Goal: Browse casually

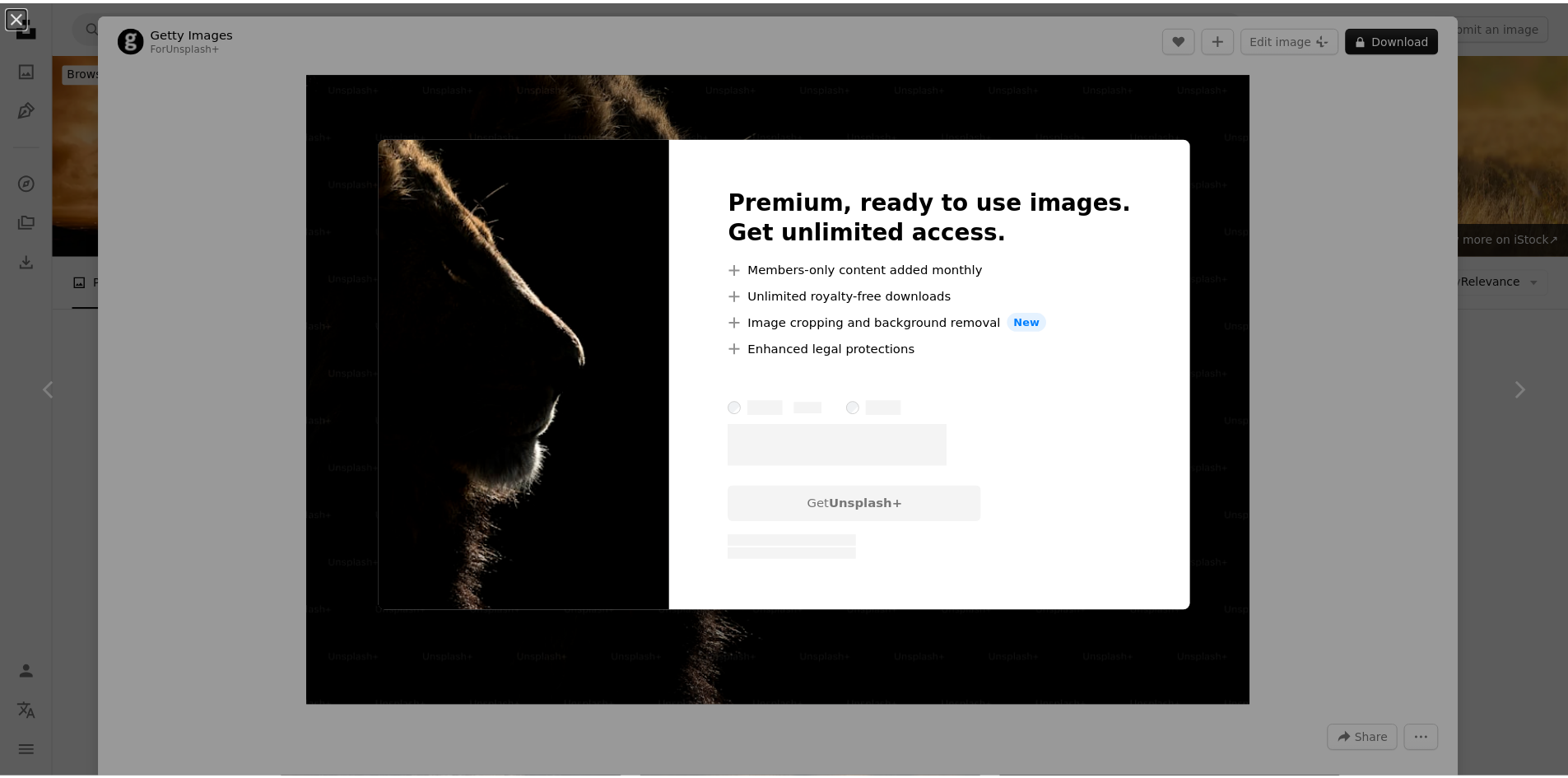
scroll to position [1152, 0]
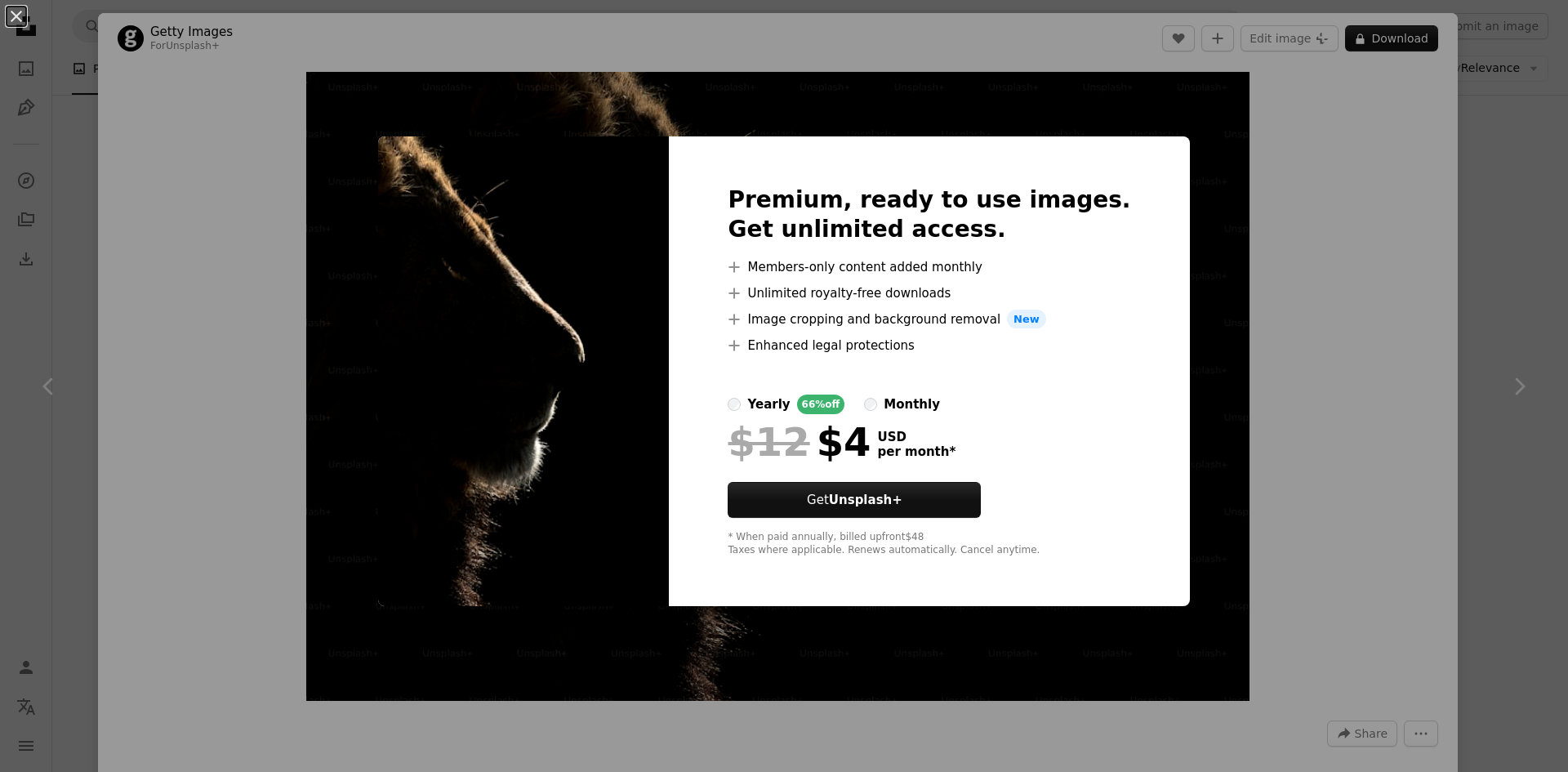
click at [1520, 348] on div "An X shape Premium, ready to use images. Get unlimited access. A plus sign Memb…" at bounding box center [784, 386] width 1568 height 772
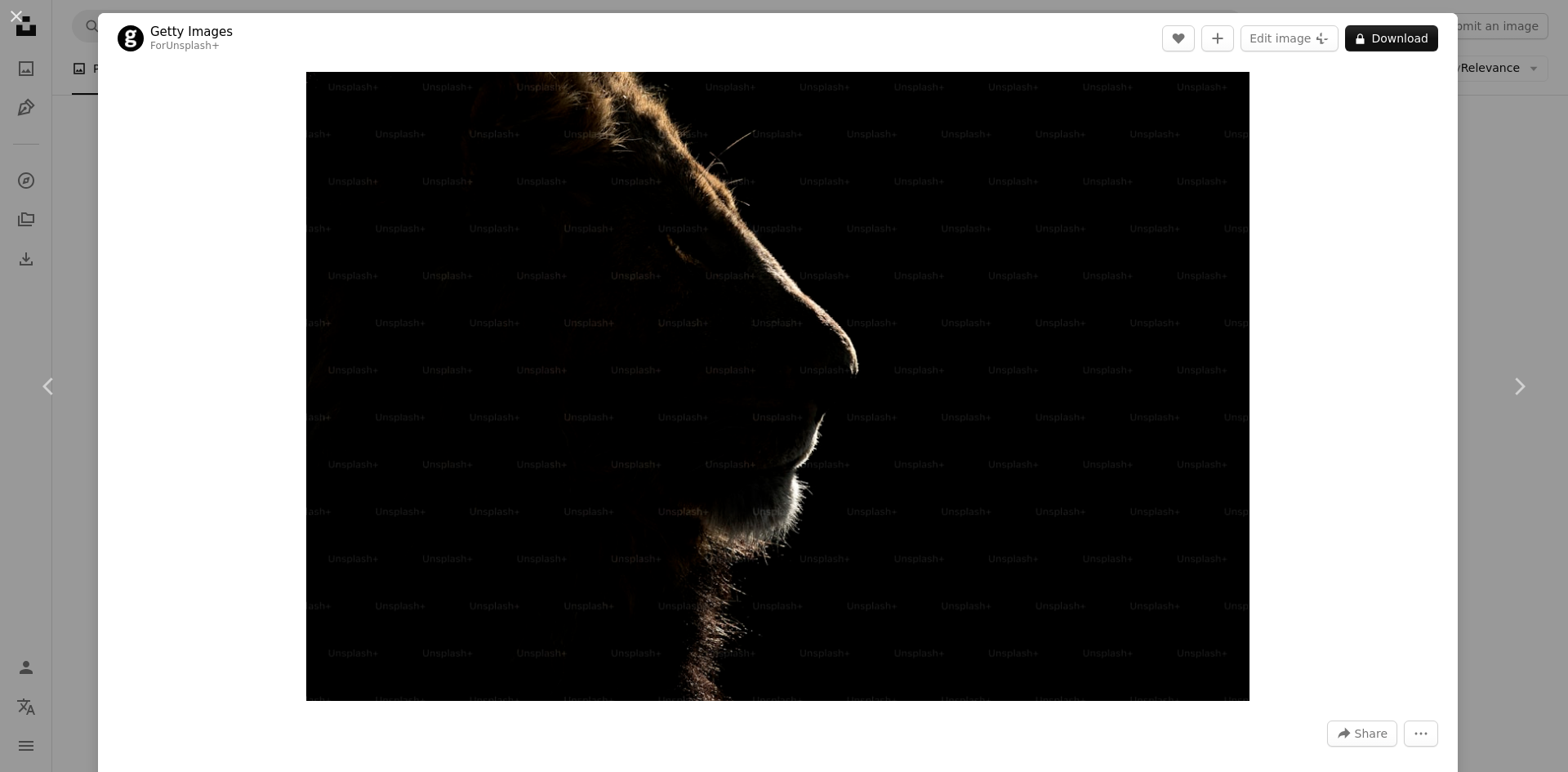
click at [88, 111] on div "An X shape Chevron left Chevron right Getty Images For Unsplash+ A heart A plus…" at bounding box center [784, 386] width 1568 height 772
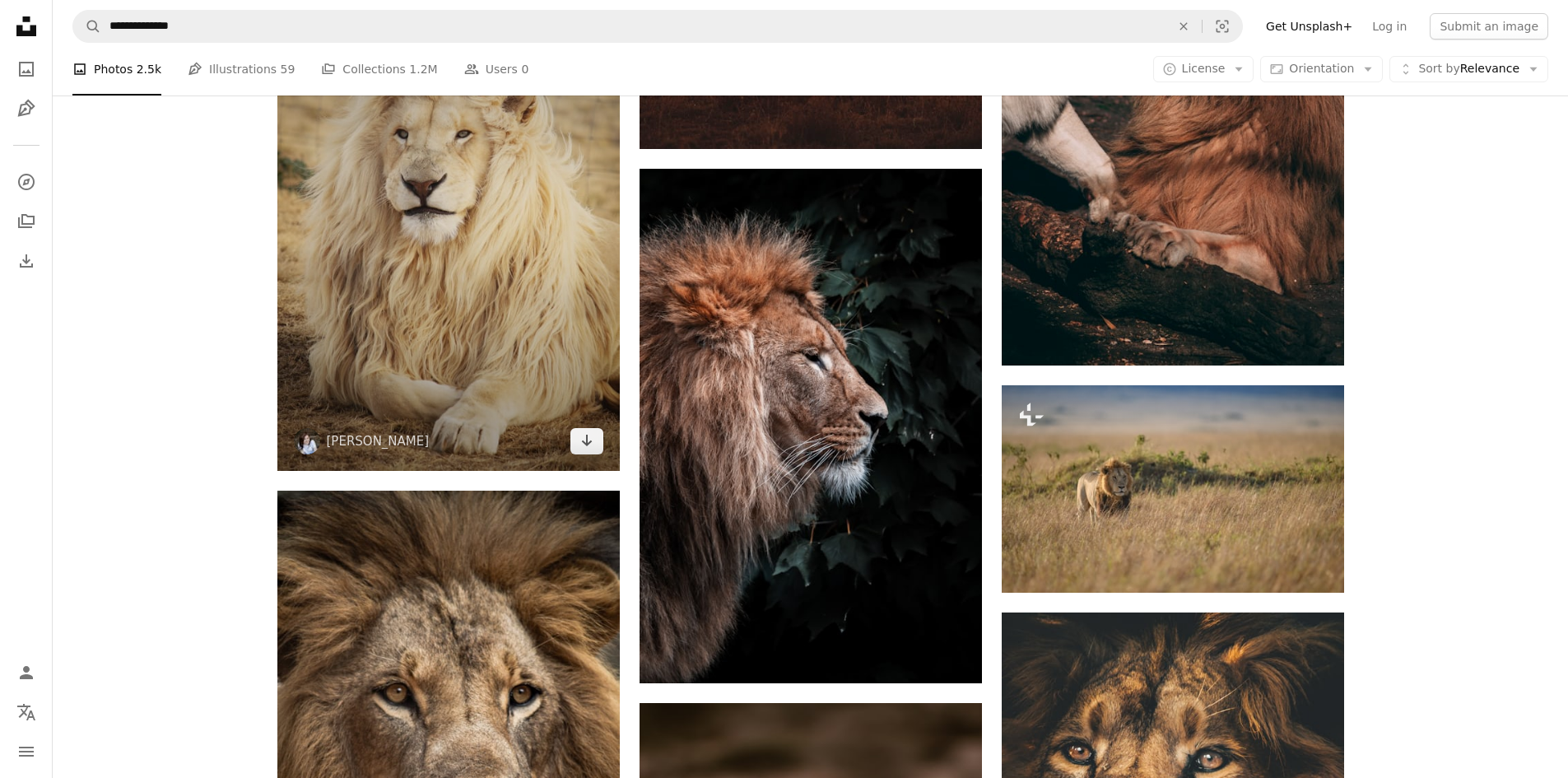
scroll to position [1893, 0]
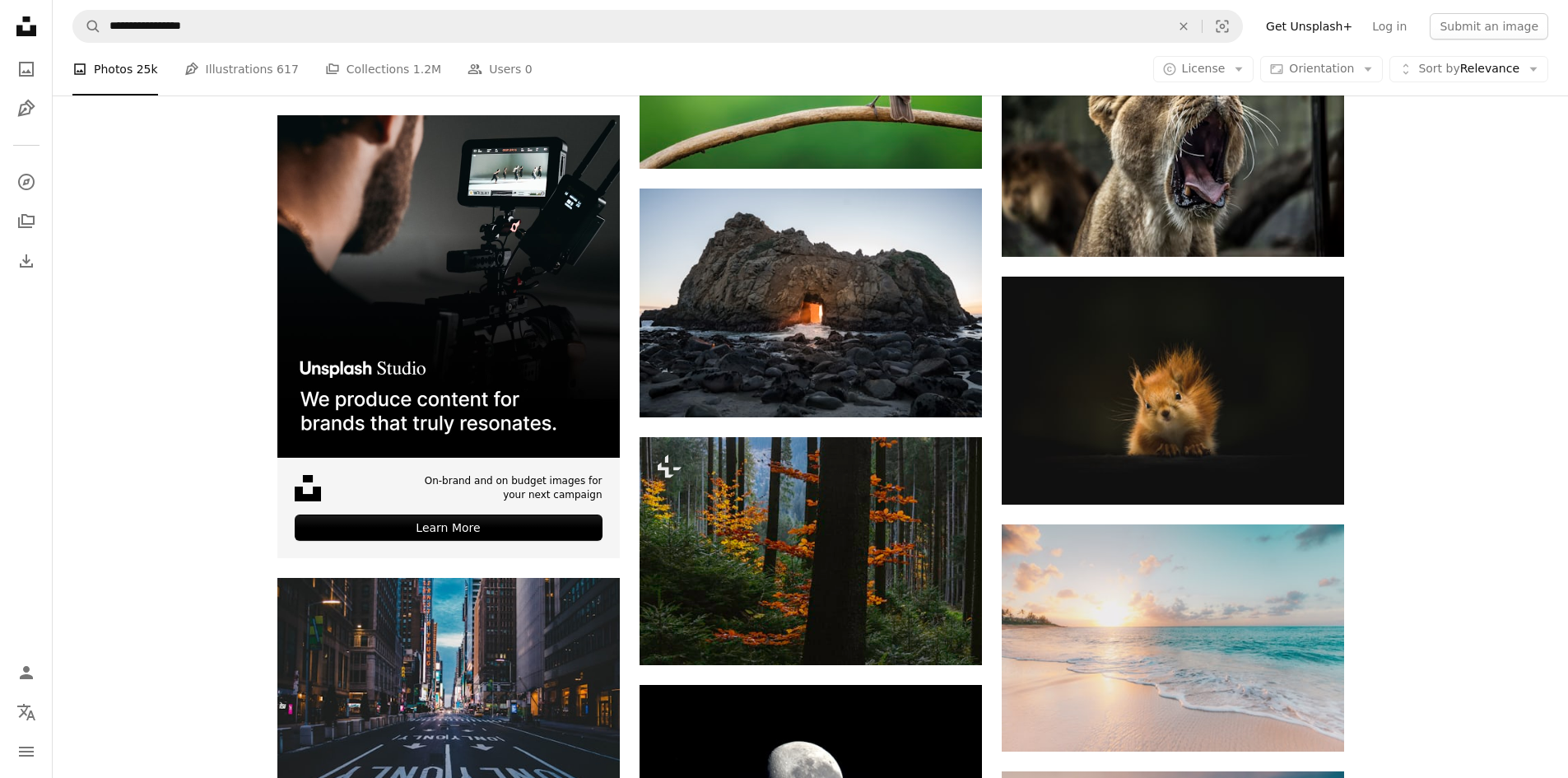
scroll to position [2469, 0]
